Goal: Task Accomplishment & Management: Complete application form

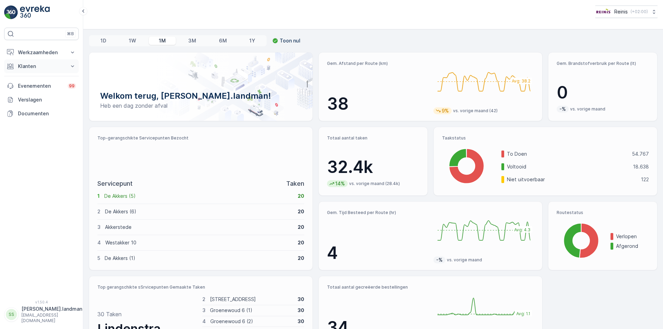
click at [34, 64] on p "Klanten" at bounding box center [41, 66] width 47 height 7
click at [33, 117] on link "Orders" at bounding box center [47, 117] width 64 height 10
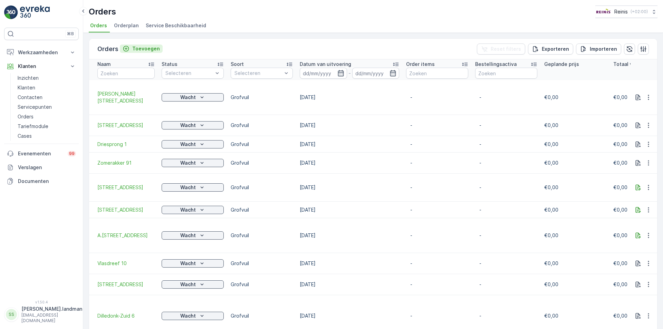
click at [143, 50] on p "Toevoegen" at bounding box center [146, 48] width 28 height 7
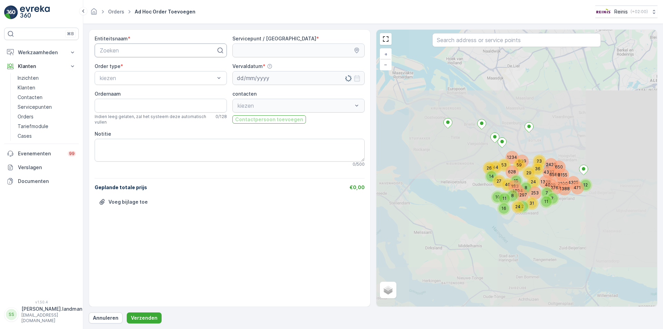
click at [132, 49] on div at bounding box center [158, 50] width 118 height 6
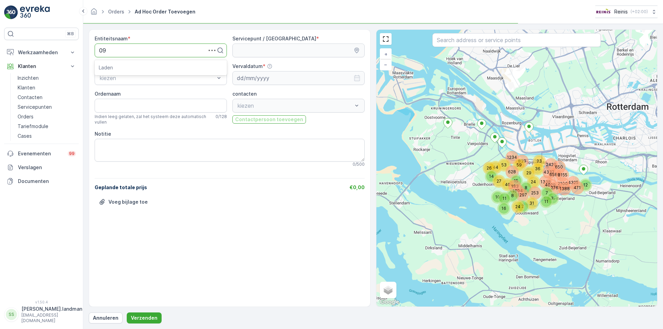
type input "0"
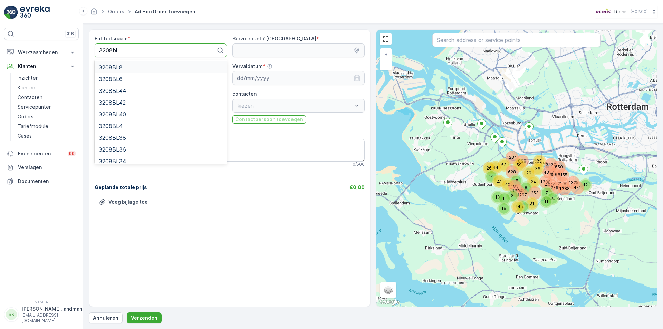
type input "3208bl2"
click at [125, 128] on div "3208BL2" at bounding box center [161, 126] width 124 height 6
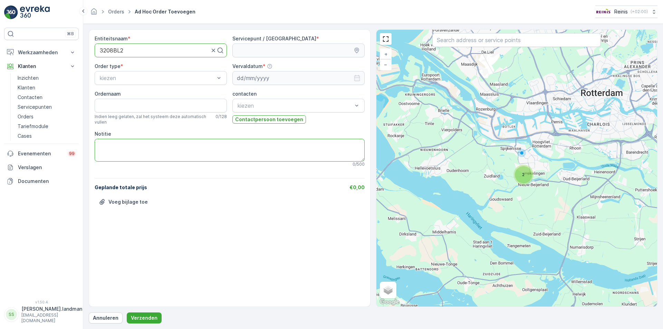
click at [123, 144] on textarea "Notitie" at bounding box center [230, 150] width 270 height 23
type textarea "eettafel/salontafel/1 persoons matras=1"
click at [106, 317] on p "Annuleren" at bounding box center [106, 317] width 26 height 7
